Goal: Transaction & Acquisition: Purchase product/service

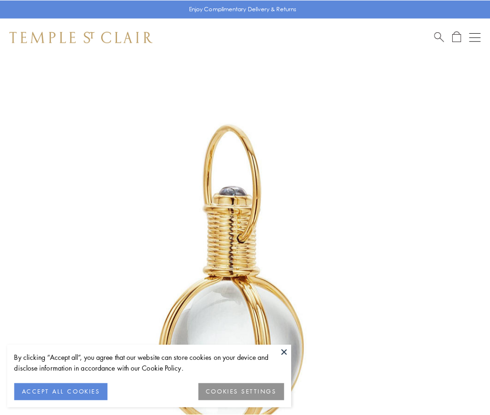
scroll to position [244, 0]
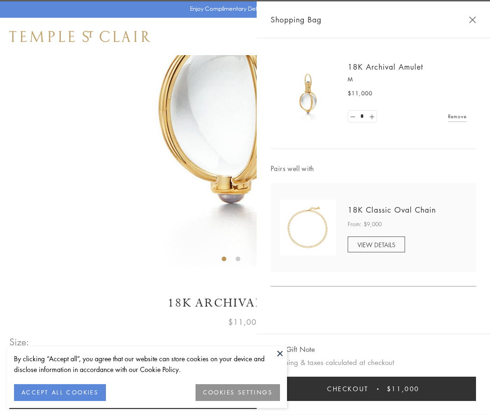
click at [374, 388] on button "Checkout $11,000" at bounding box center [373, 388] width 205 height 24
